Goal: Navigation & Orientation: Find specific page/section

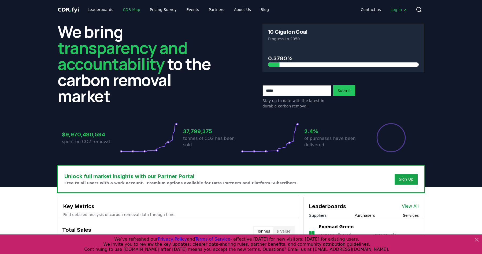
click at [132, 10] on link "CDR Map" at bounding box center [132, 10] width 26 height 10
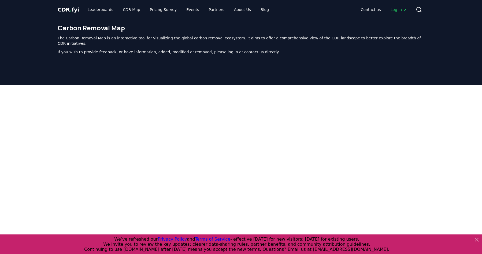
scroll to position [165, 0]
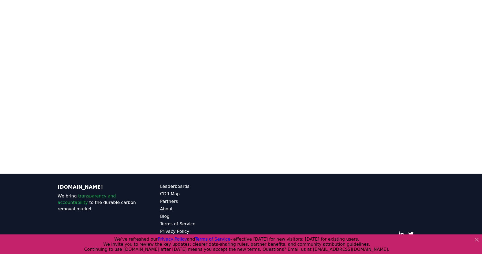
click at [476, 240] on icon at bounding box center [477, 240] width 6 height 6
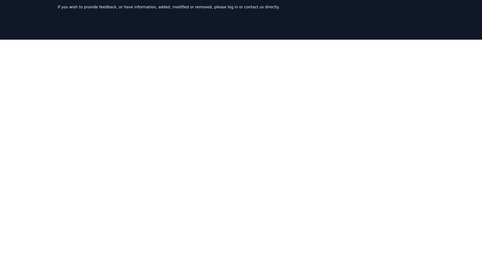
scroll to position [81, 0]
